Goal: Navigation & Orientation: Go to known website

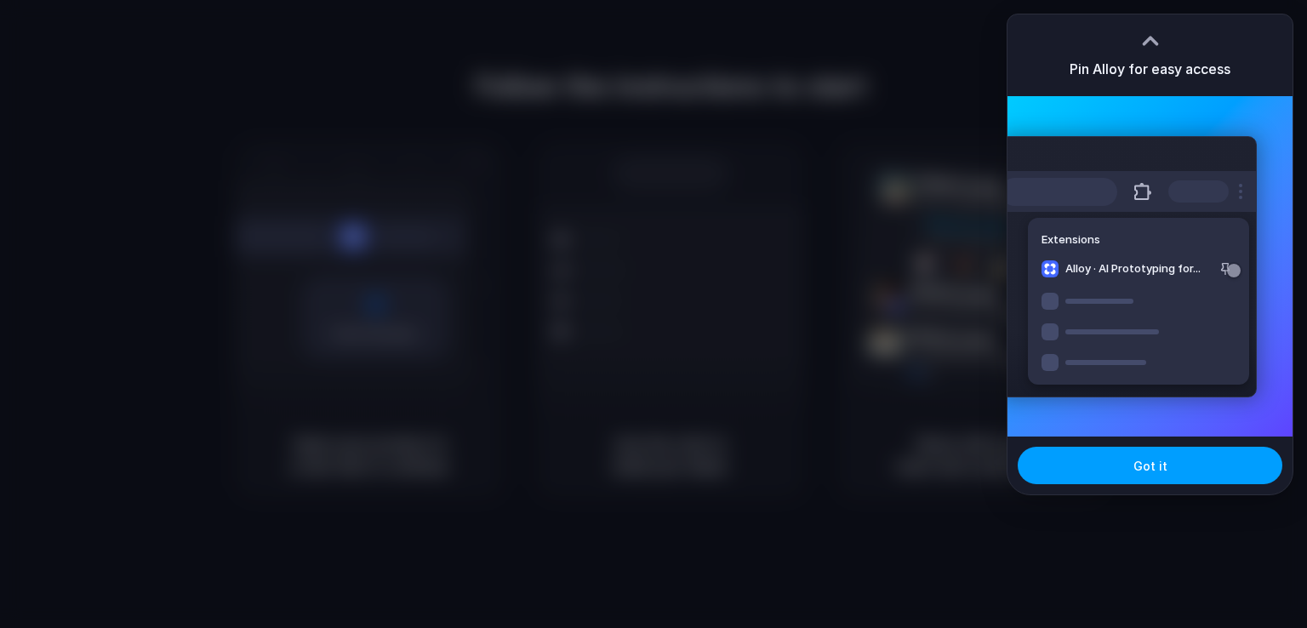
click at [1106, 461] on button "Got it" at bounding box center [1150, 465] width 265 height 37
